Goal: Task Accomplishment & Management: Complete application form

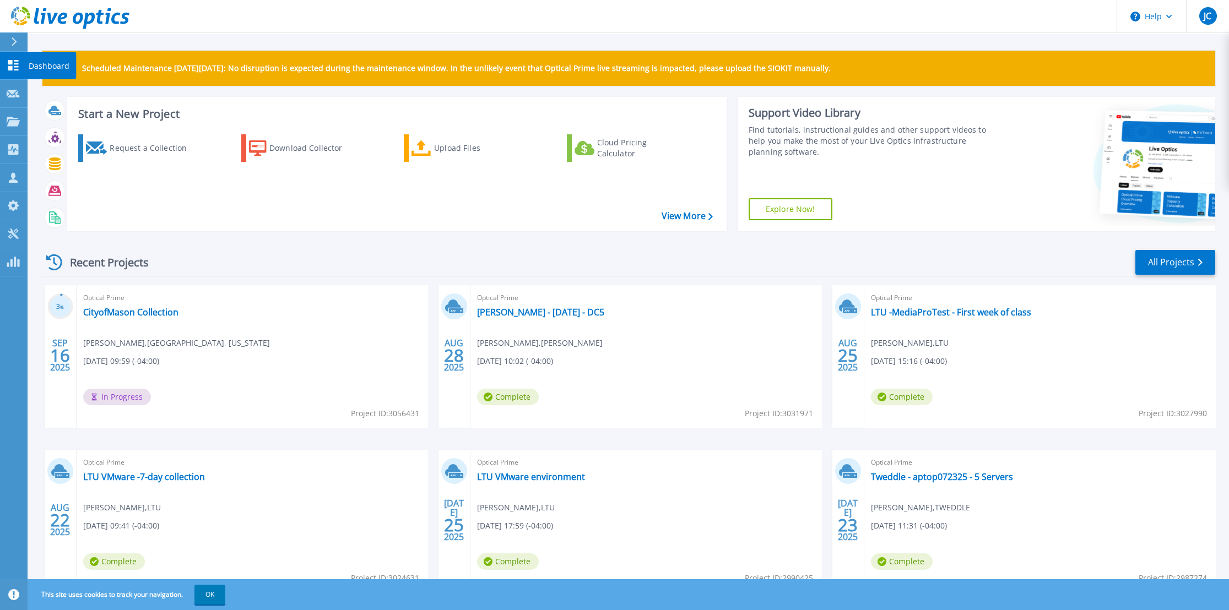
click at [10, 66] on icon at bounding box center [13, 65] width 13 height 10
click at [149, 148] on div "Request a Collection" at bounding box center [154, 148] width 88 height 22
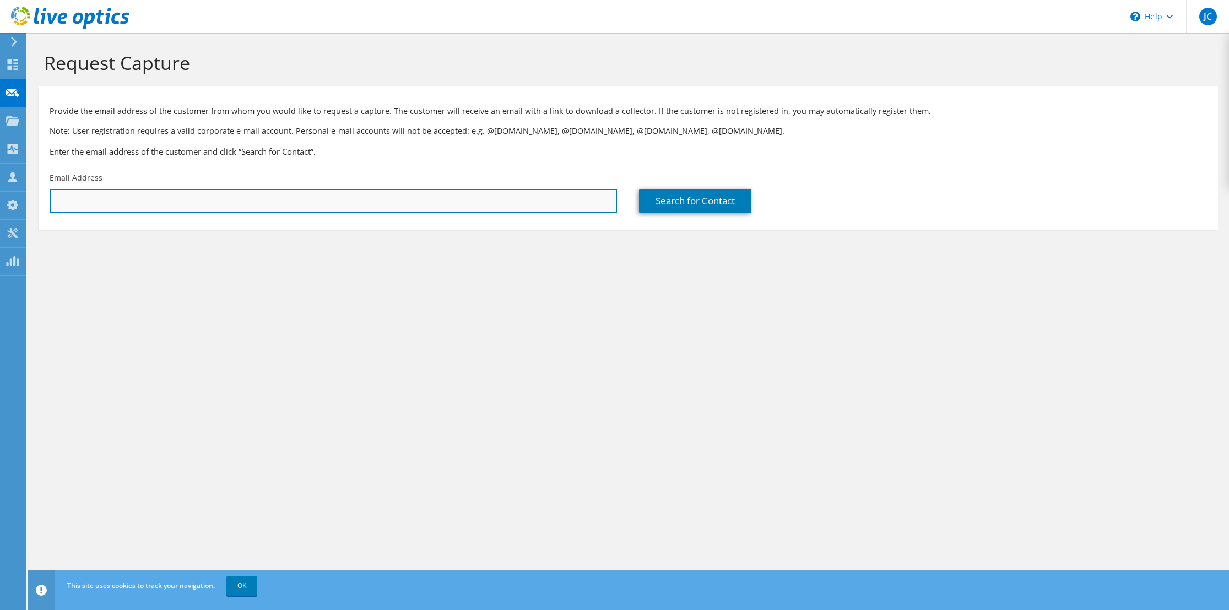
click at [154, 197] on input "text" at bounding box center [333, 201] width 567 height 24
paste input "[EMAIL_ADDRESS][DOMAIN_NAME]"
type input "[EMAIL_ADDRESS][DOMAIN_NAME]"
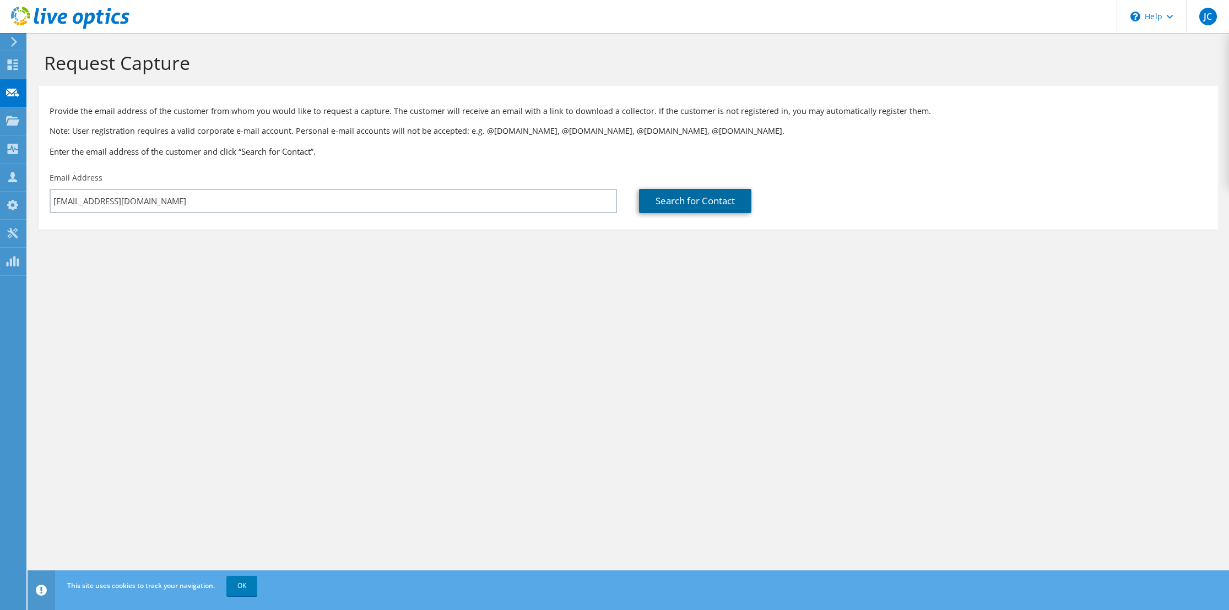
click at [671, 203] on link "Search for Contact" at bounding box center [695, 201] width 112 height 24
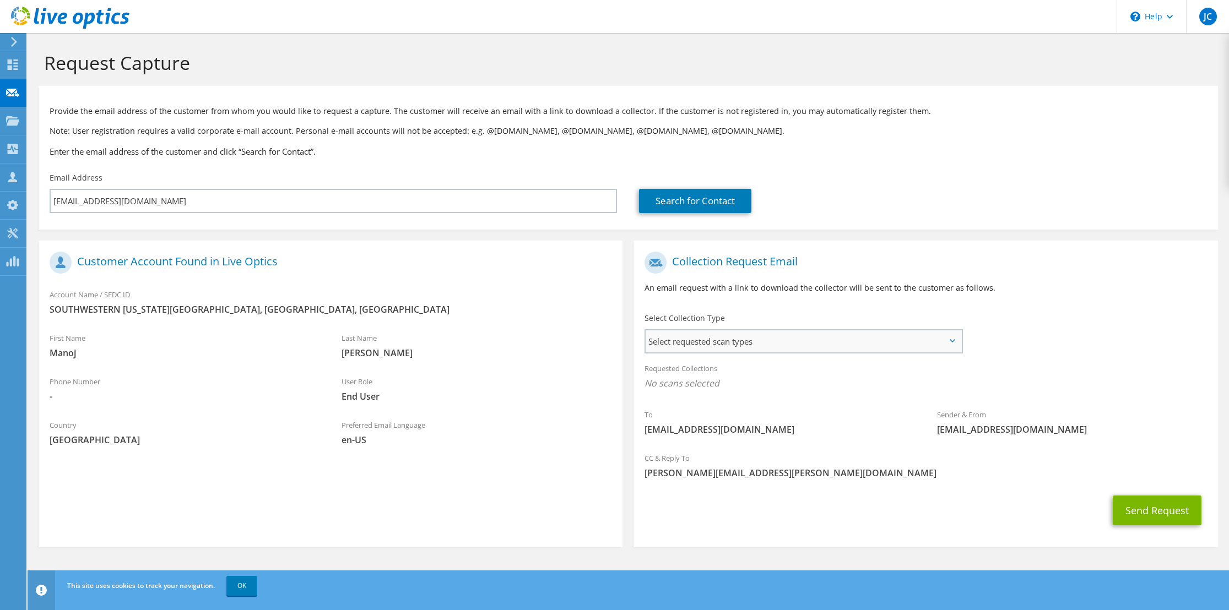
click at [956, 342] on span "Select requested scan types" at bounding box center [804, 342] width 316 height 22
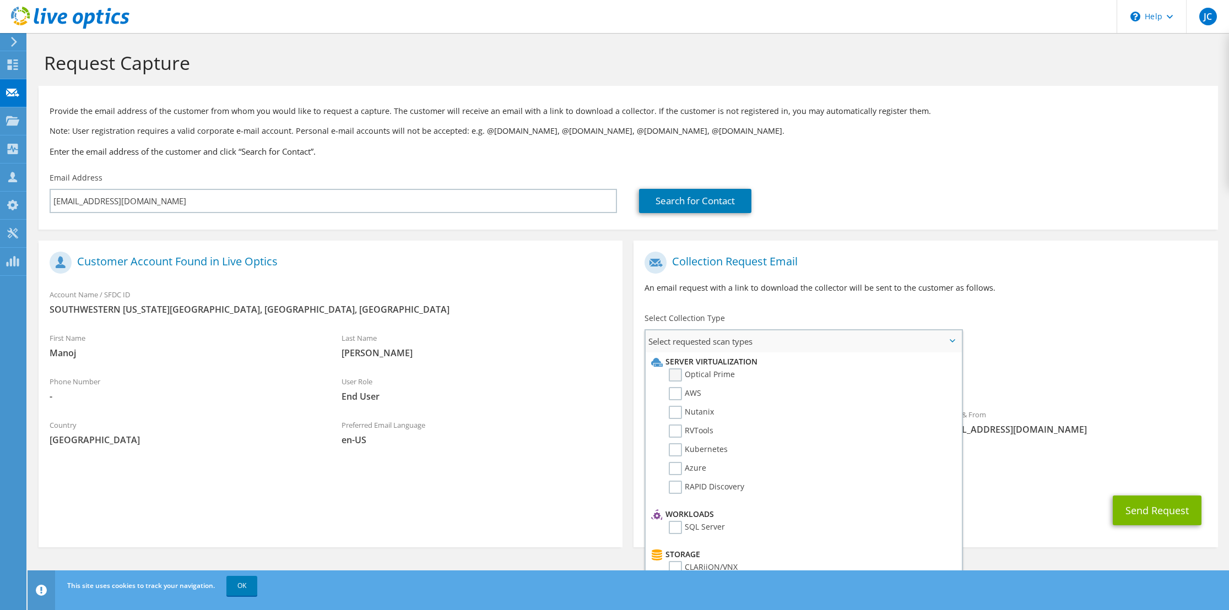
click at [678, 375] on label "Optical Prime" at bounding box center [702, 375] width 66 height 13
click at [0, 0] on input "Optical Prime" at bounding box center [0, 0] width 0 height 0
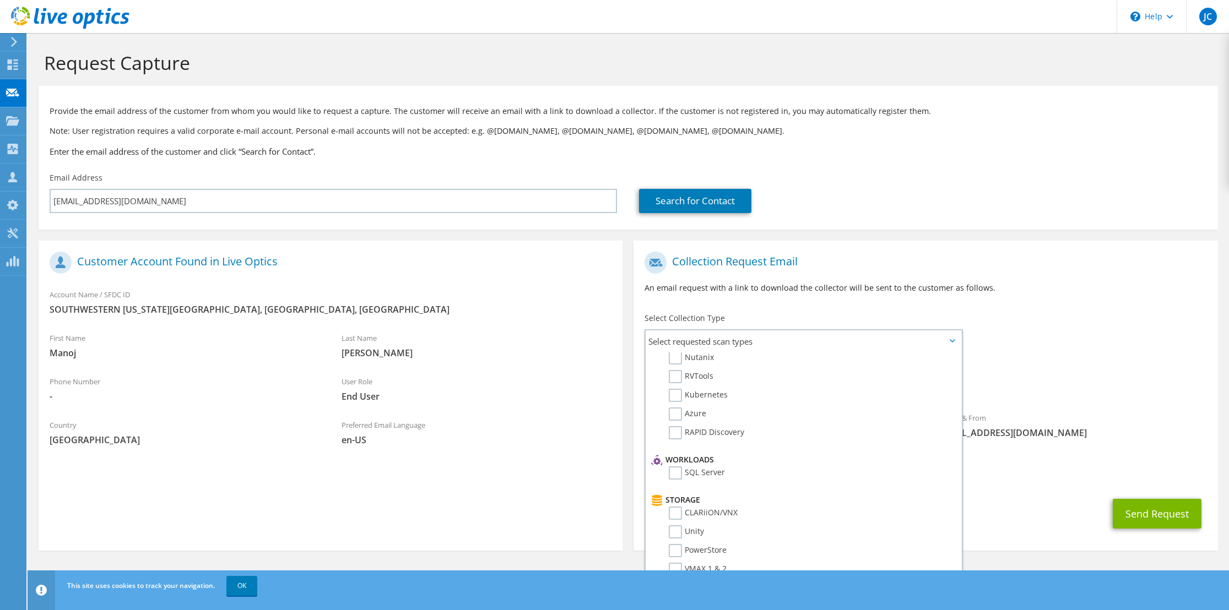
scroll to position [110, 0]
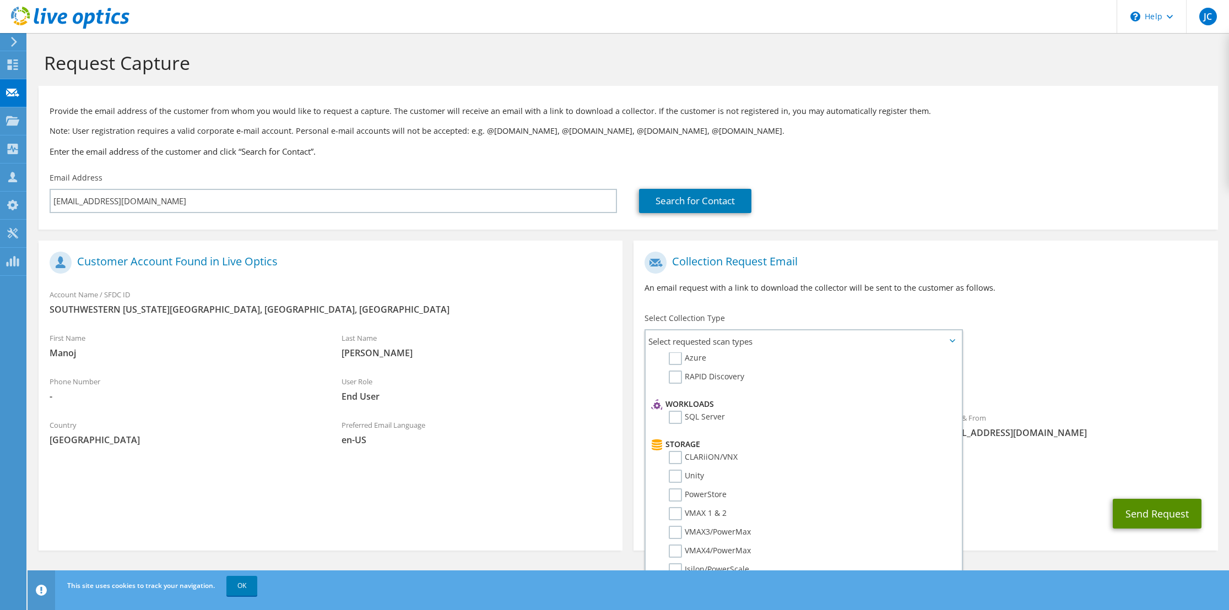
click at [1139, 509] on button "Send Request" at bounding box center [1157, 514] width 89 height 30
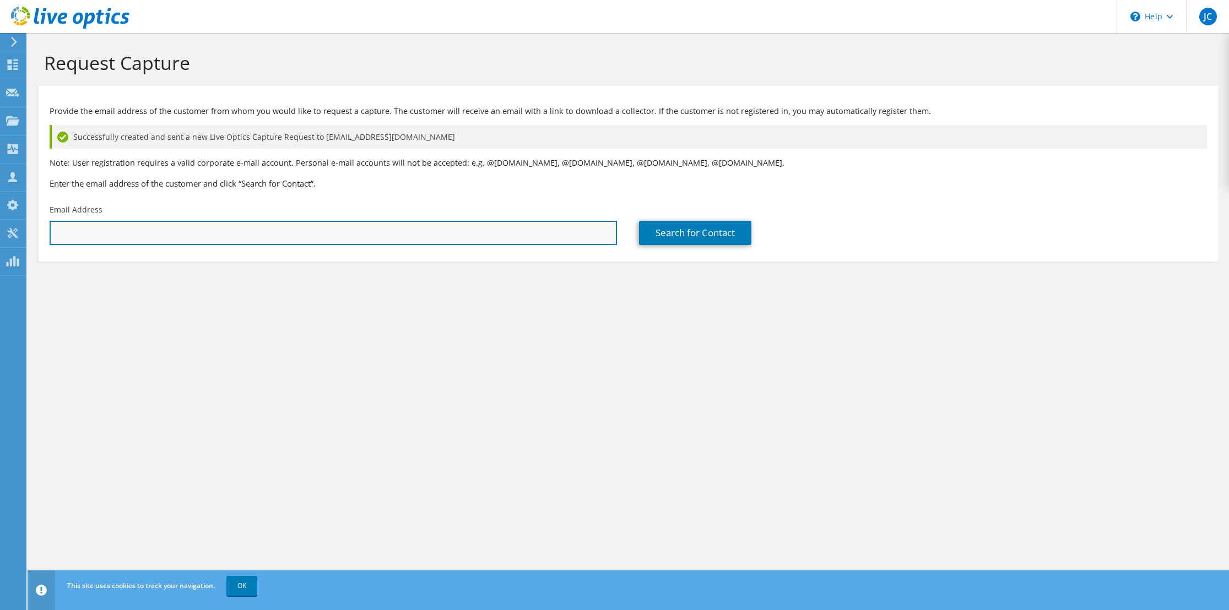
click at [478, 242] on input "text" at bounding box center [333, 233] width 567 height 24
paste input "[EMAIL_ADDRESS][DOMAIN_NAME]"
type input "[EMAIL_ADDRESS][DOMAIN_NAME]"
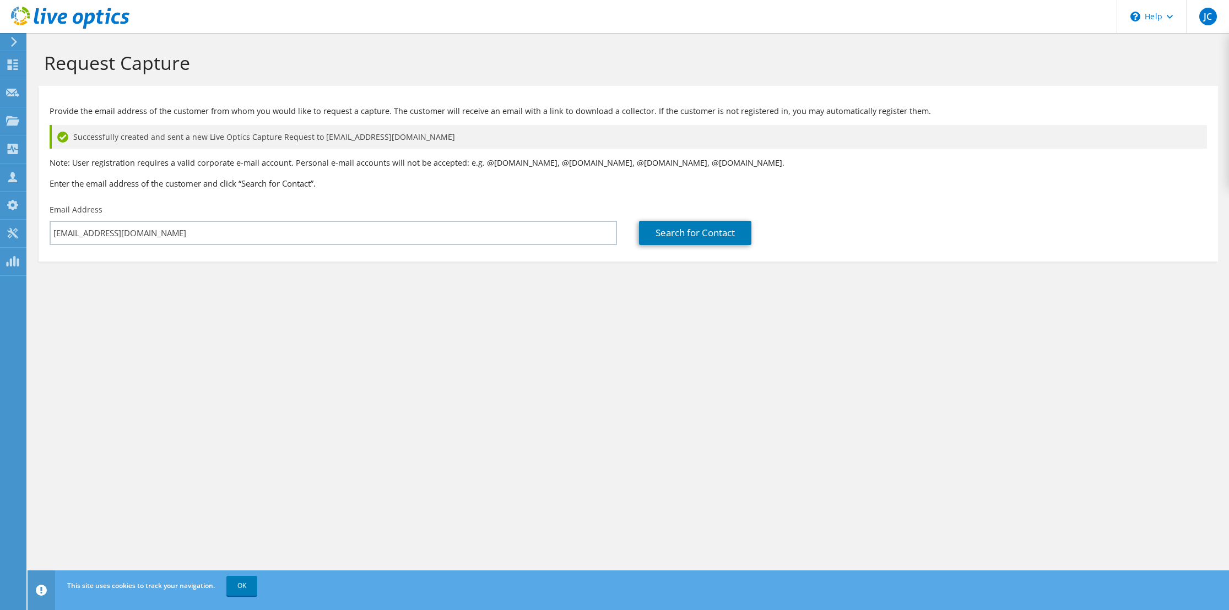
click at [688, 358] on div "Request Capture Provide the email address of the customer from whom you would l…" at bounding box center [629, 321] width 1202 height 577
